Goal: Information Seeking & Learning: Learn about a topic

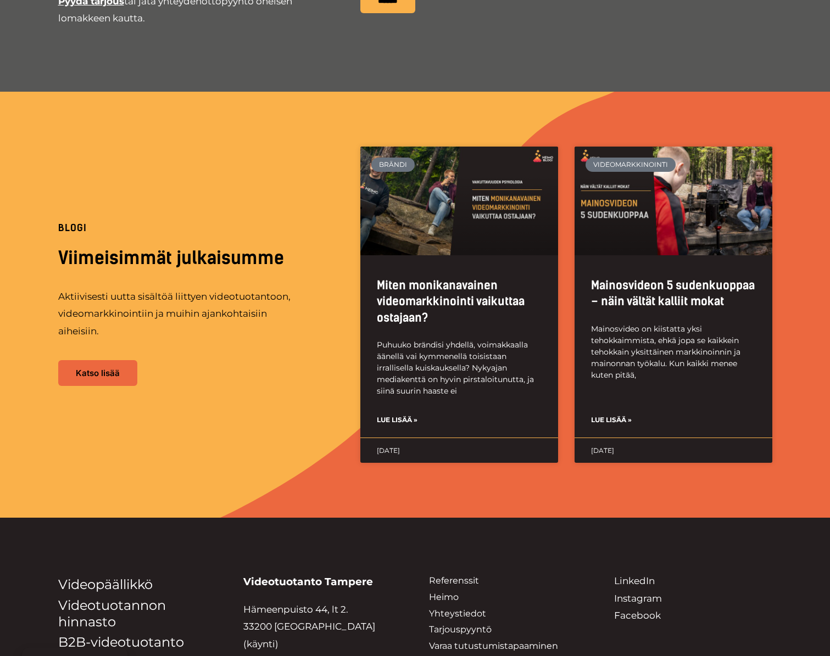
scroll to position [2531, 0]
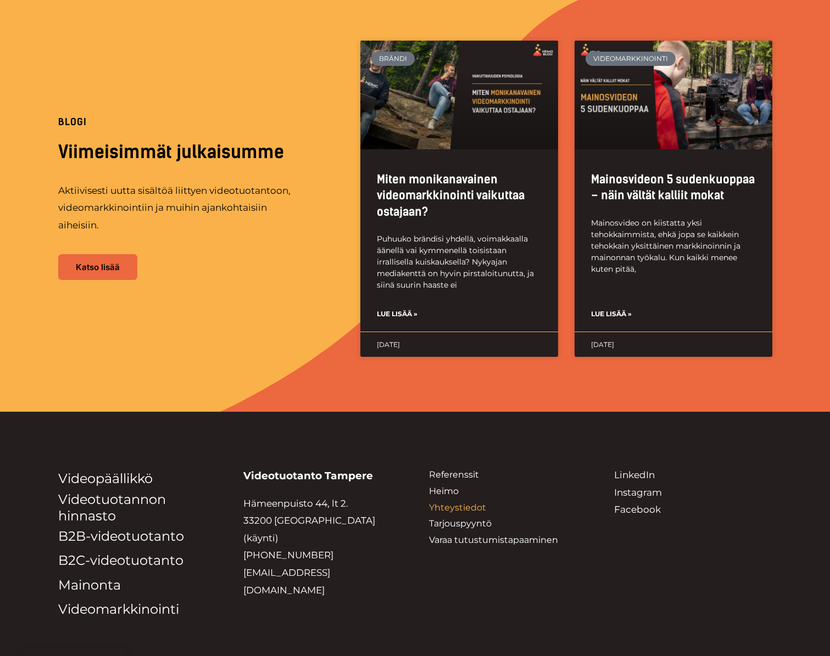
click at [477, 503] on link "Yhteystiedot" at bounding box center [457, 508] width 57 height 10
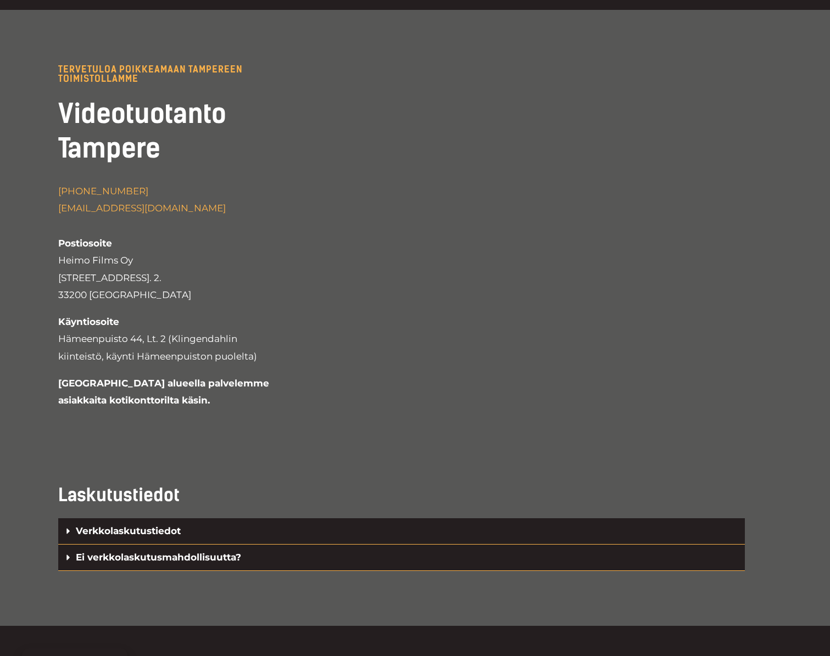
scroll to position [2311, 0]
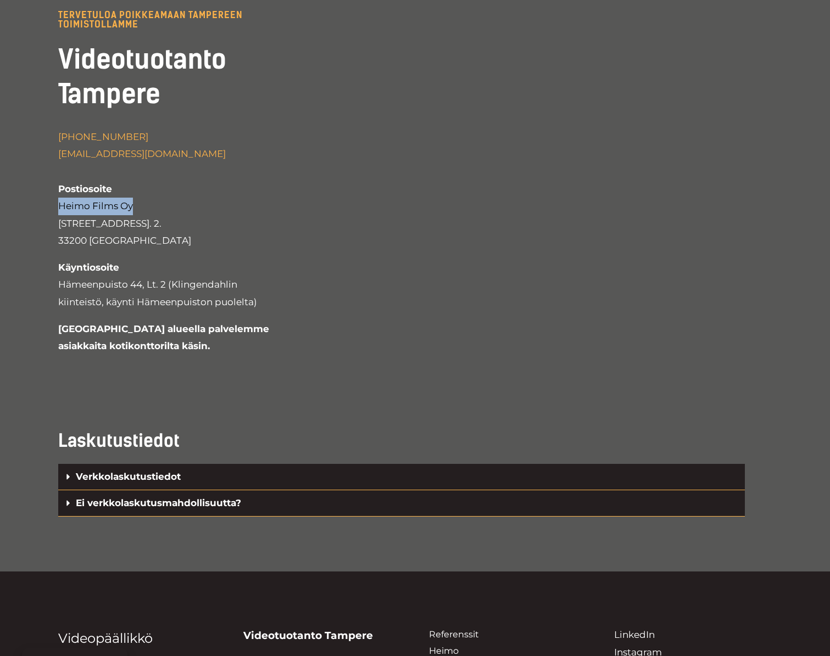
drag, startPoint x: 137, startPoint y: 151, endPoint x: 57, endPoint y: 149, distance: 79.7
click at [57, 149] on div "Tervetuloa poikkeamaan TAMPEREEN TOIMISTOLLAMME Videotuotanto Tampere +358 44 2…" at bounding box center [415, 186] width 830 height 460
copy span "Heimo Films Oy"
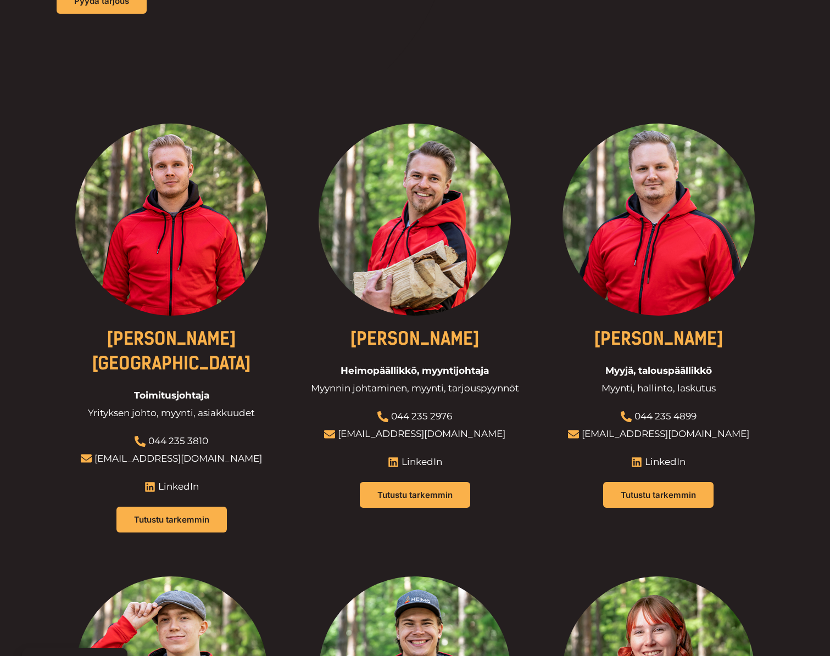
scroll to position [0, 0]
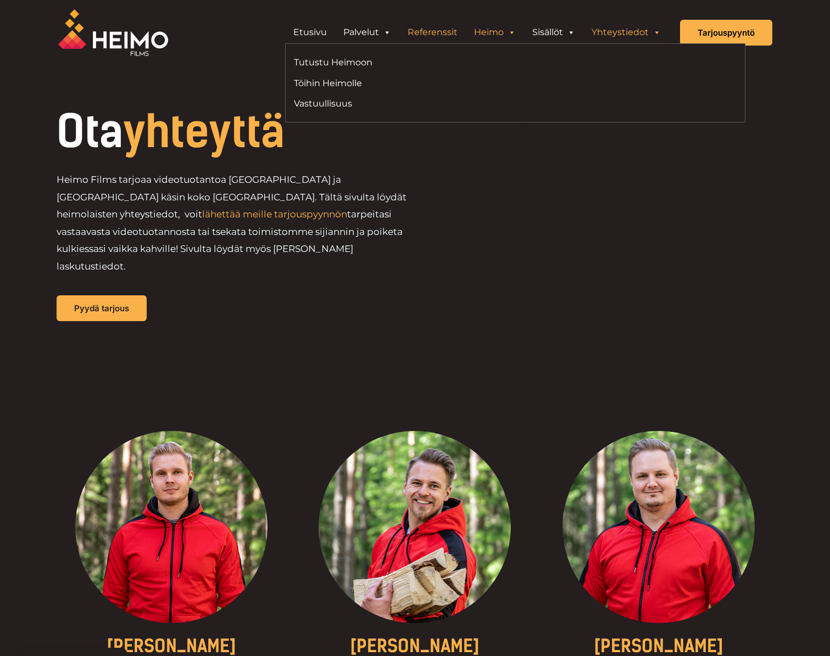
click at [456, 36] on link "Referenssit" at bounding box center [432, 32] width 66 height 22
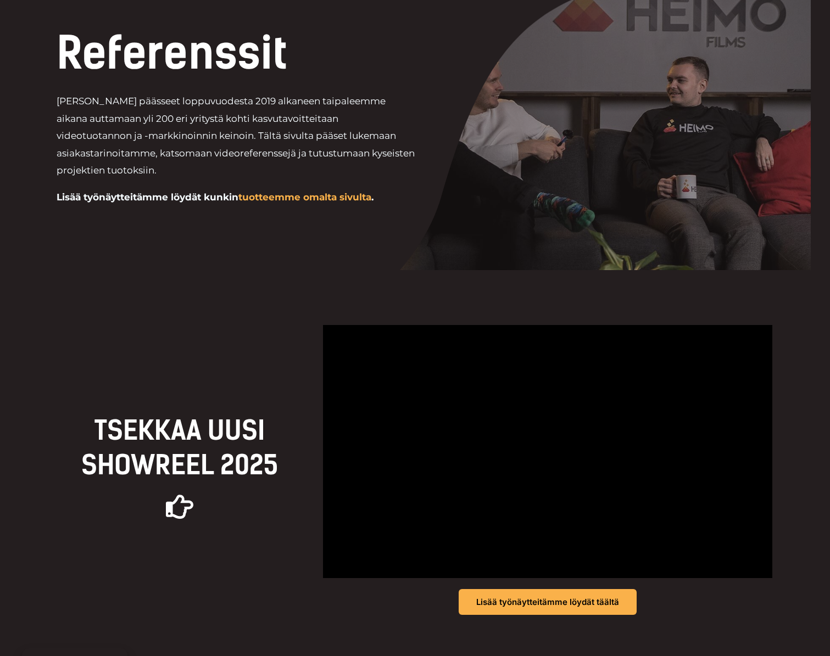
scroll to position [97, 0]
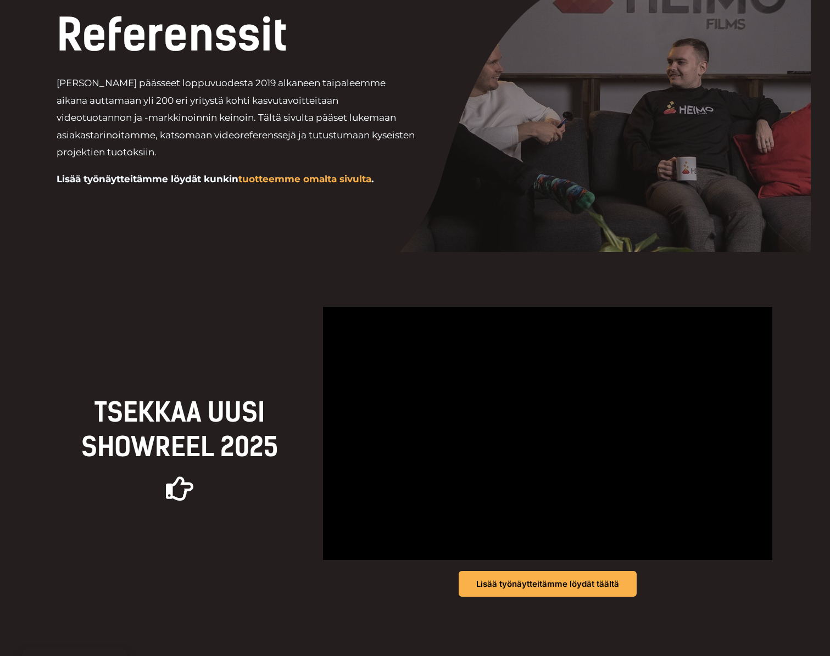
click at [256, 31] on h1 "Referenssit" at bounding box center [273, 35] width 433 height 44
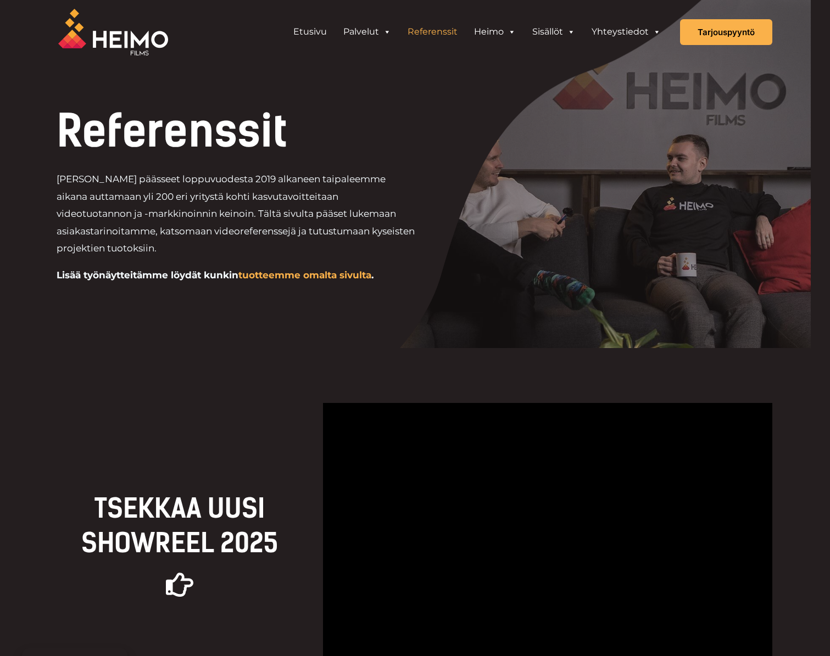
scroll to position [0, 0]
click at [296, 42] on link "Etusivu" at bounding box center [310, 32] width 50 height 22
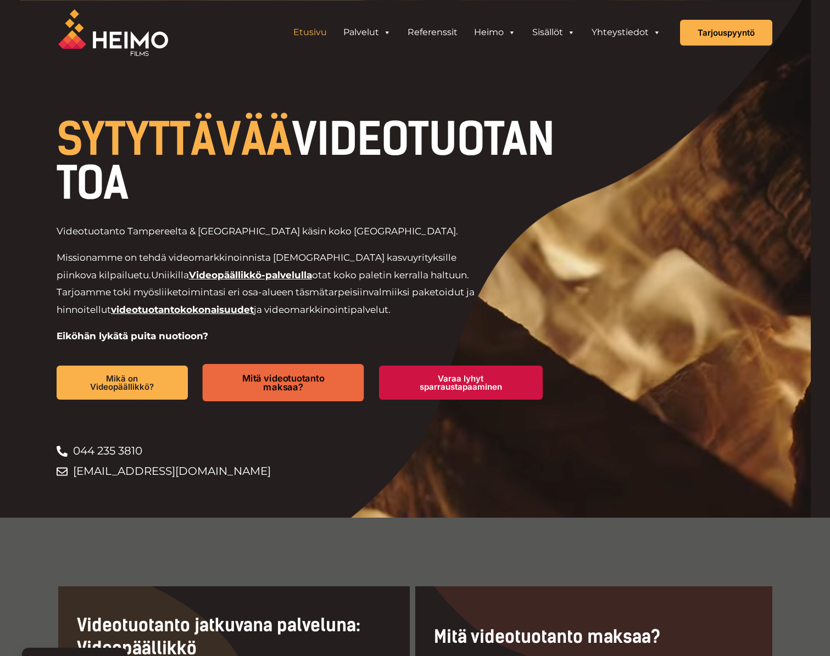
click at [274, 382] on span "Mitä videotuotanto maksaa?" at bounding box center [283, 383] width 123 height 18
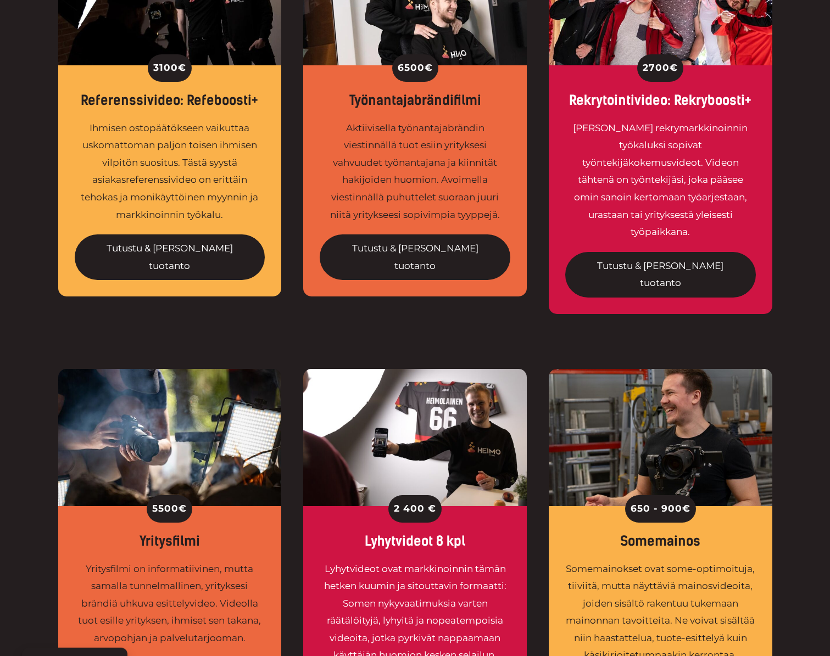
scroll to position [554, 0]
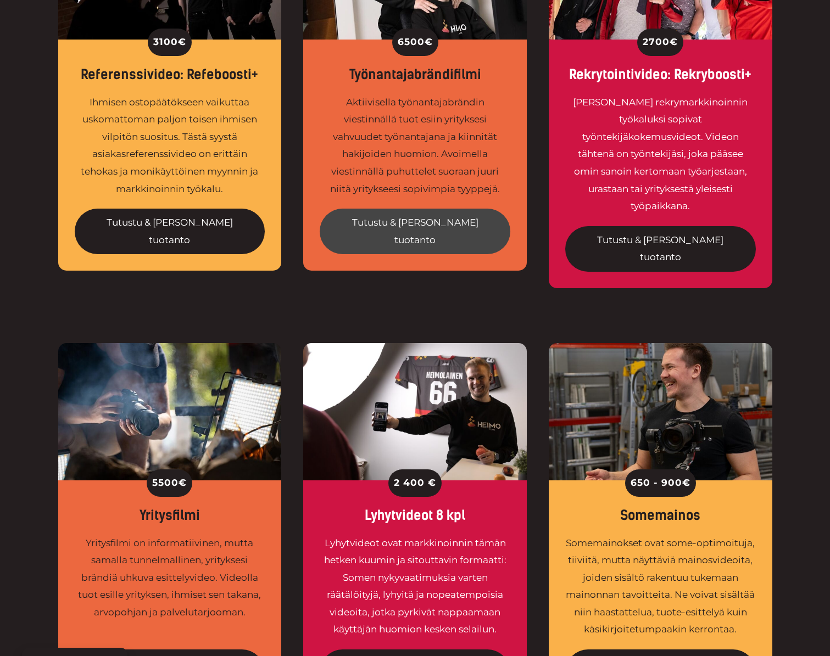
click at [426, 226] on link "Tutustu & [PERSON_NAME] tuotanto" at bounding box center [415, 232] width 191 height 46
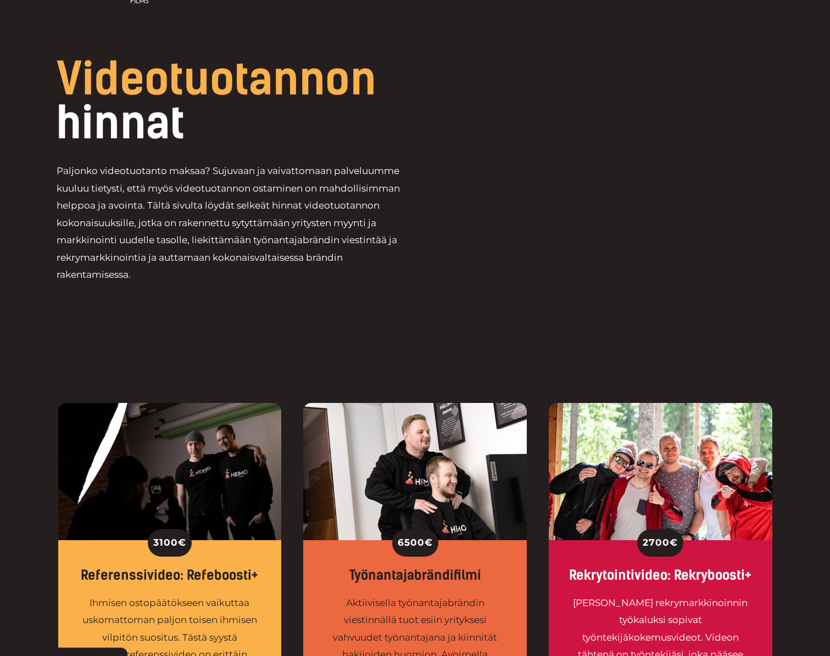
scroll to position [62, 0]
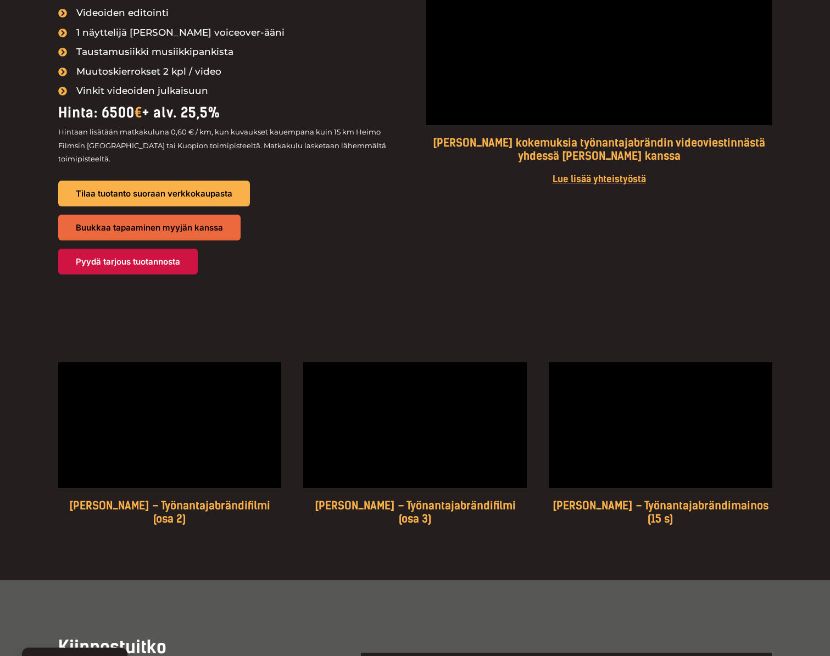
scroll to position [1731, 0]
